Goal: Task Accomplishment & Management: Use online tool/utility

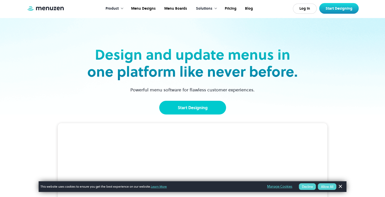
click at [192, 111] on link "Start Designing" at bounding box center [192, 108] width 67 height 14
